Goal: Task Accomplishment & Management: Manage account settings

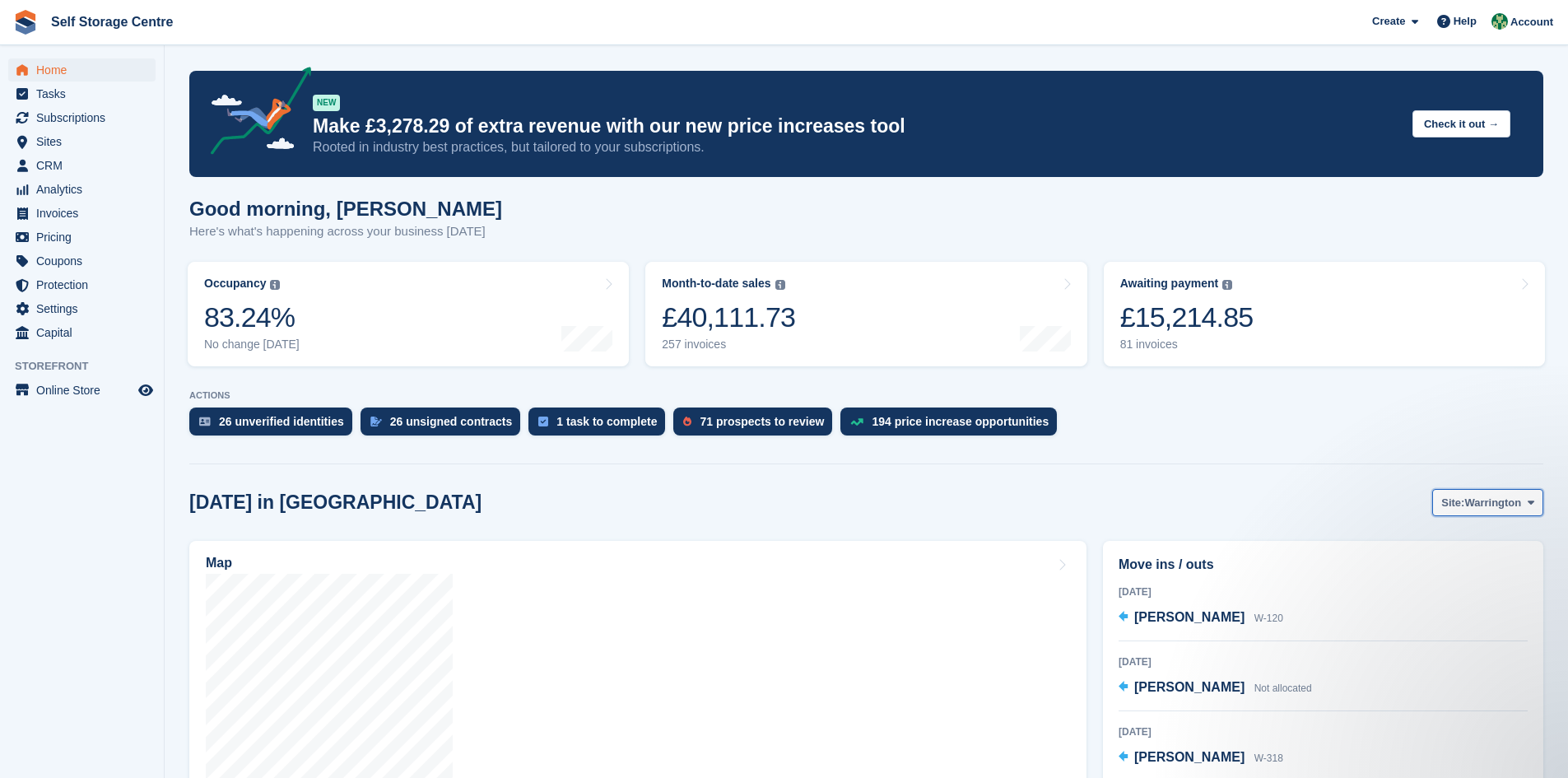
click at [755, 505] on icon at bounding box center [1531, 503] width 7 height 10
click at [755, 540] on link "Winsford" at bounding box center [1464, 572] width 143 height 29
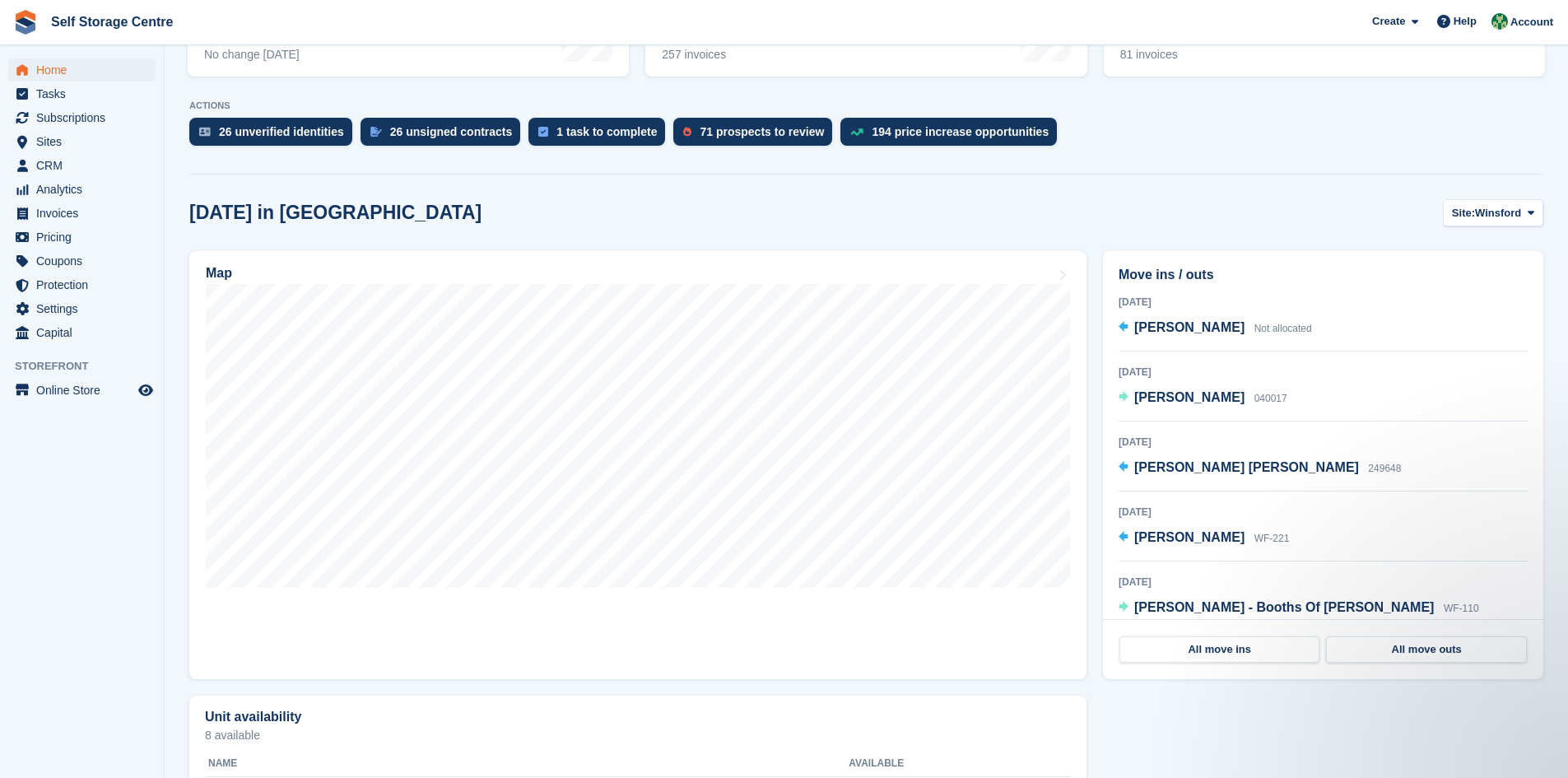
scroll to position [329, 0]
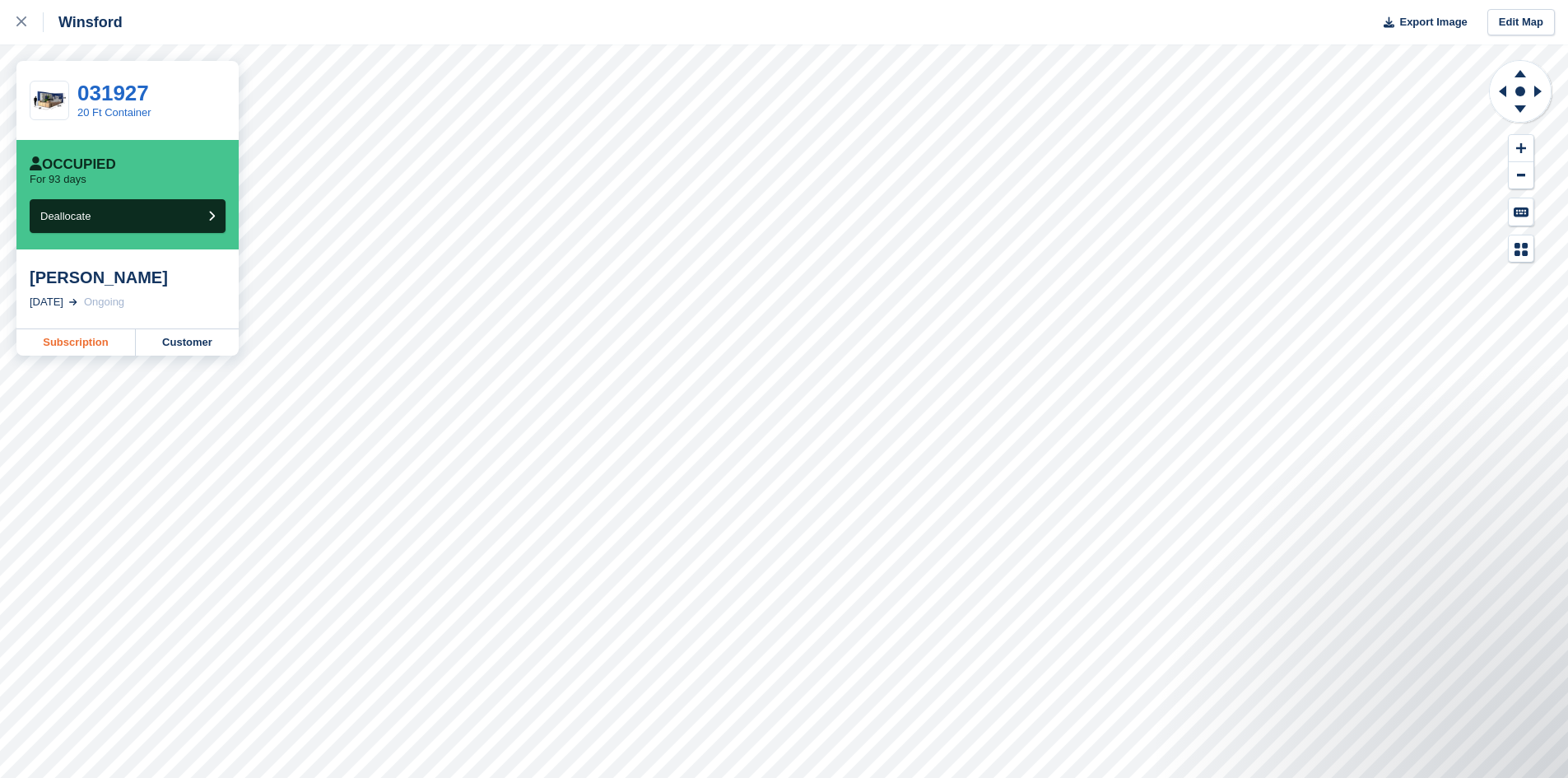
click at [70, 344] on link "Subscription" at bounding box center [76, 342] width 119 height 27
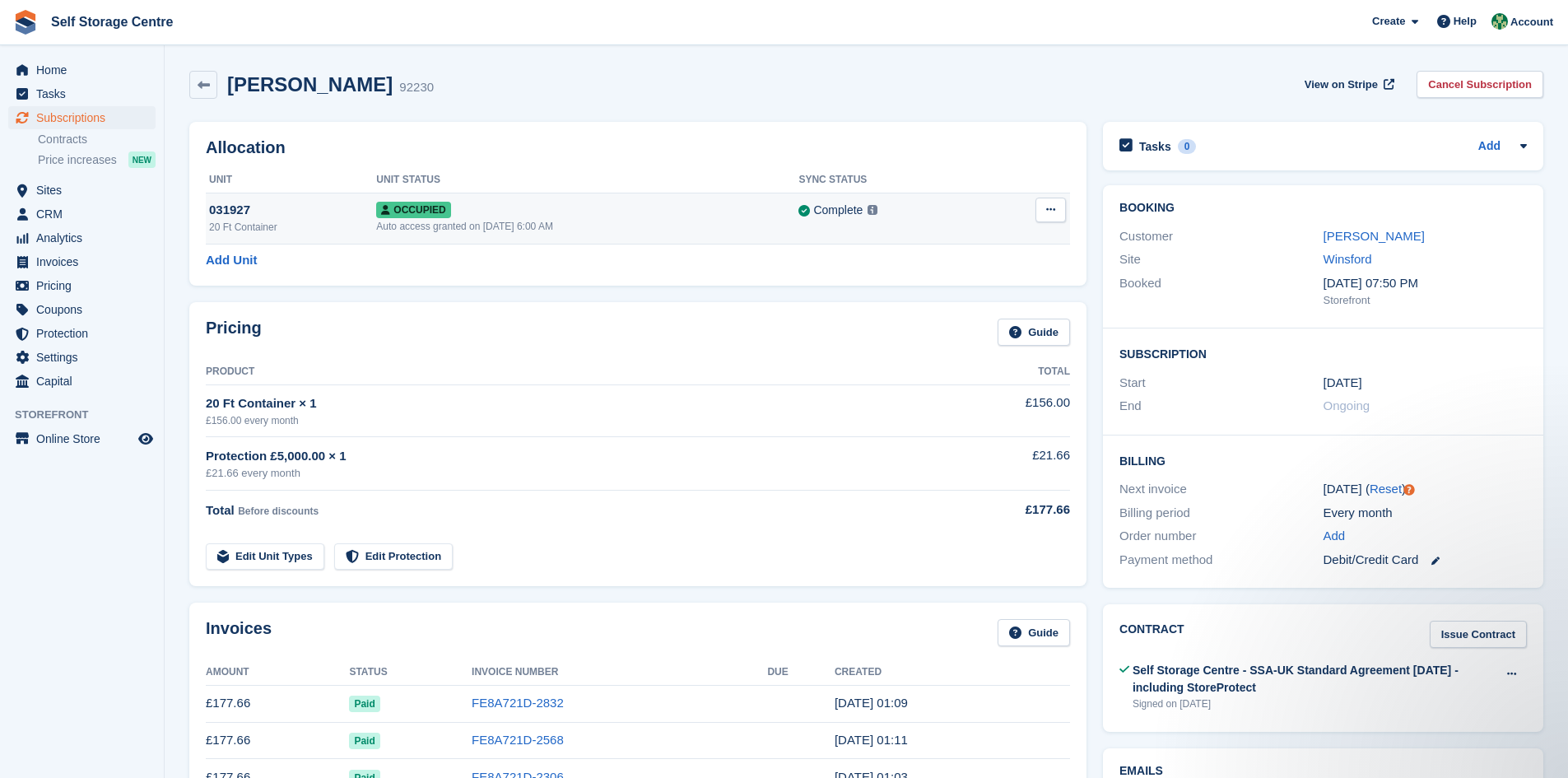
click at [741, 217] on div "Occupied" at bounding box center [587, 210] width 422 height 17
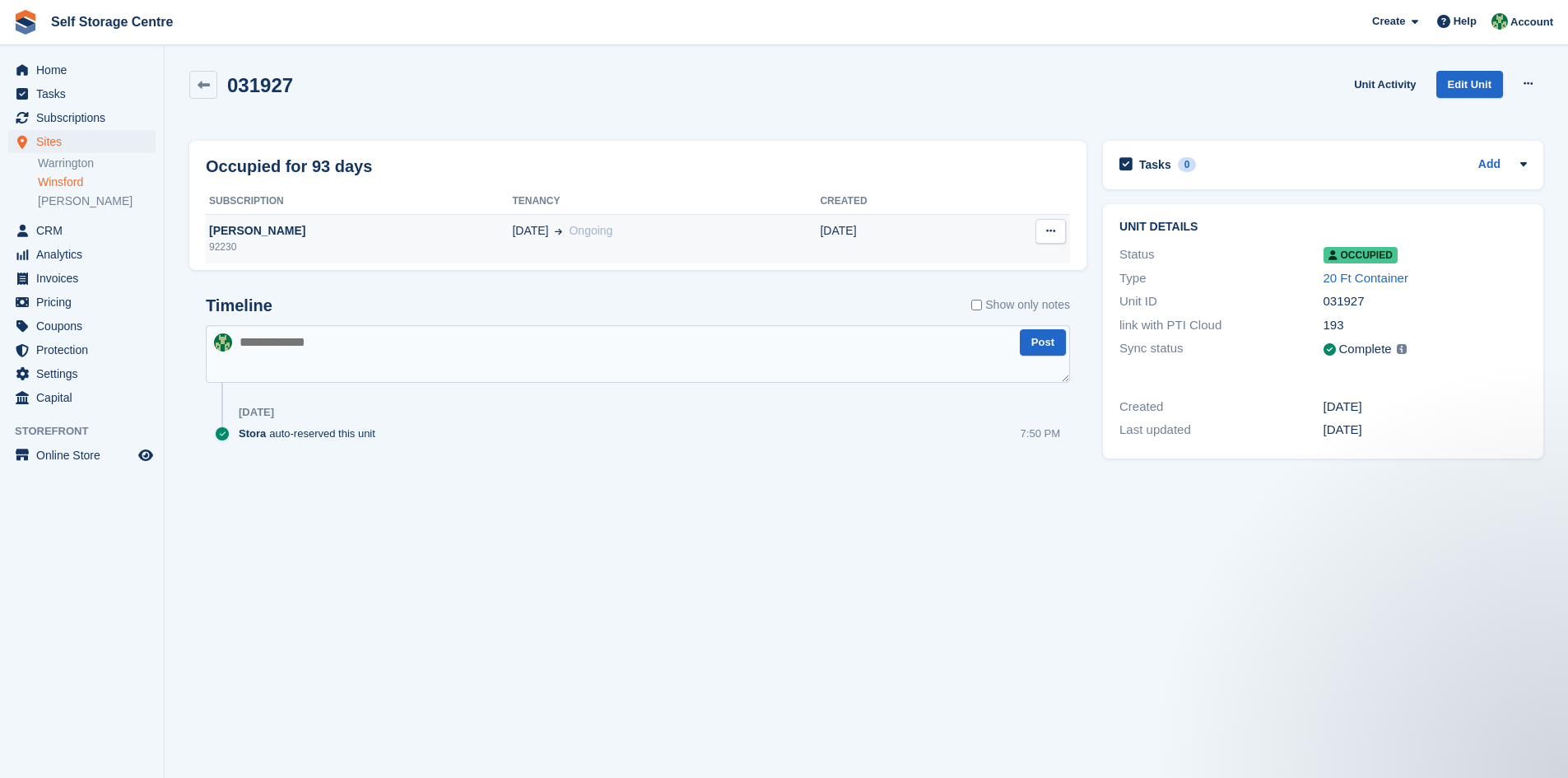
click at [646, 248] on td "28 Jun Ongoing" at bounding box center [666, 238] width 308 height 49
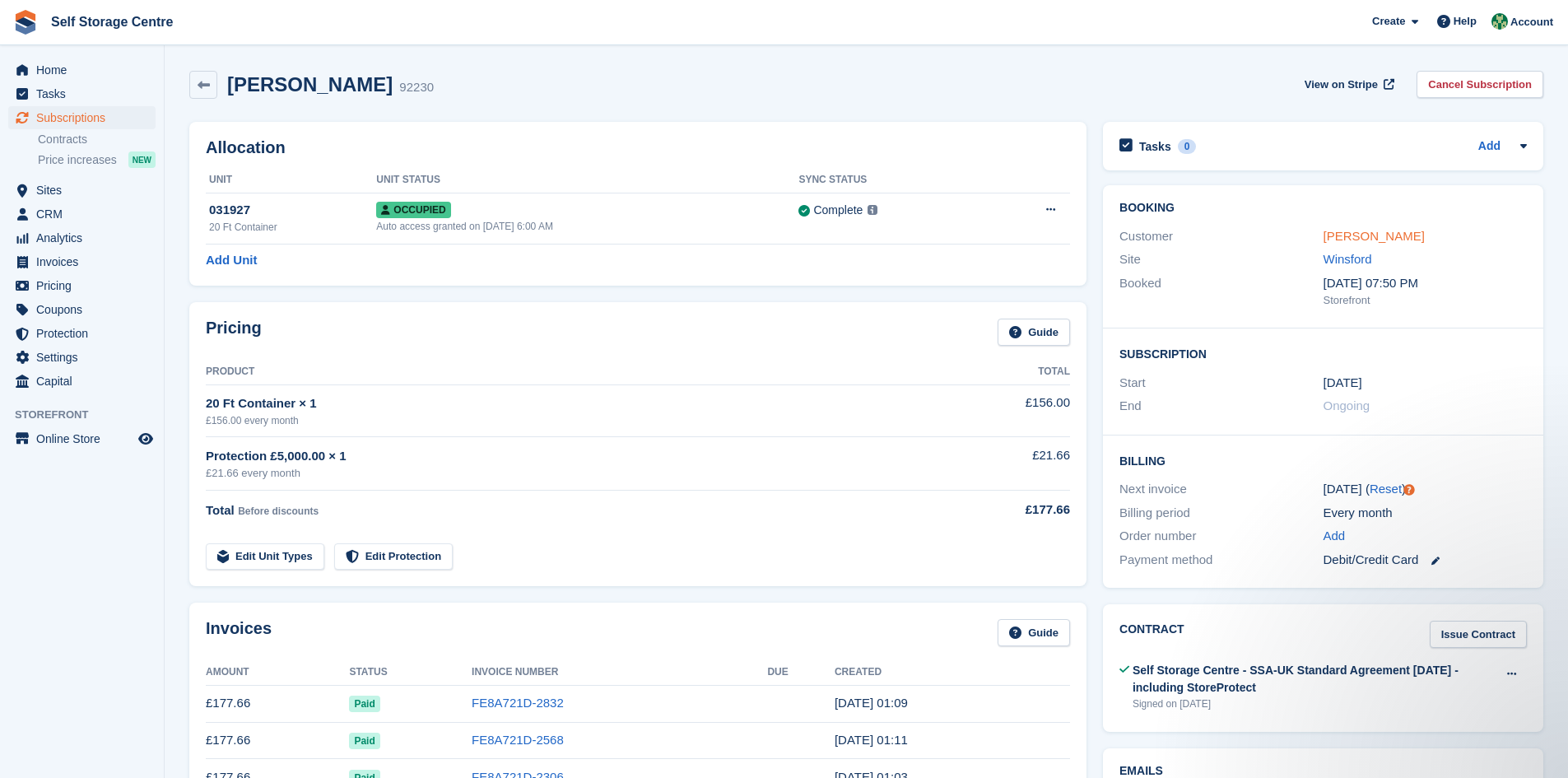
click at [1379, 240] on link "[PERSON_NAME]" at bounding box center [1374, 236] width 101 height 14
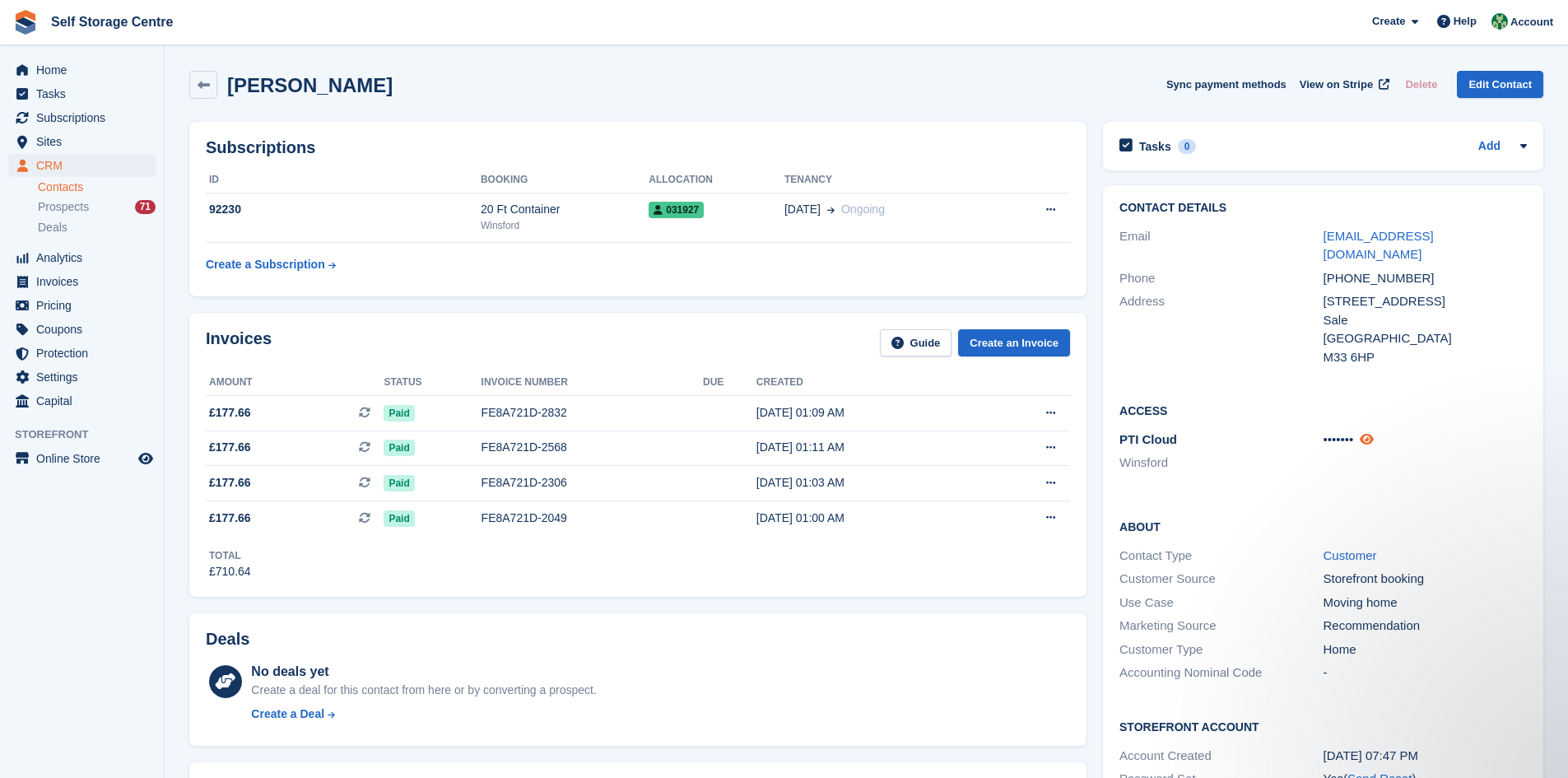
click at [1373, 433] on icon at bounding box center [1367, 439] width 14 height 12
